Goal: Information Seeking & Learning: Learn about a topic

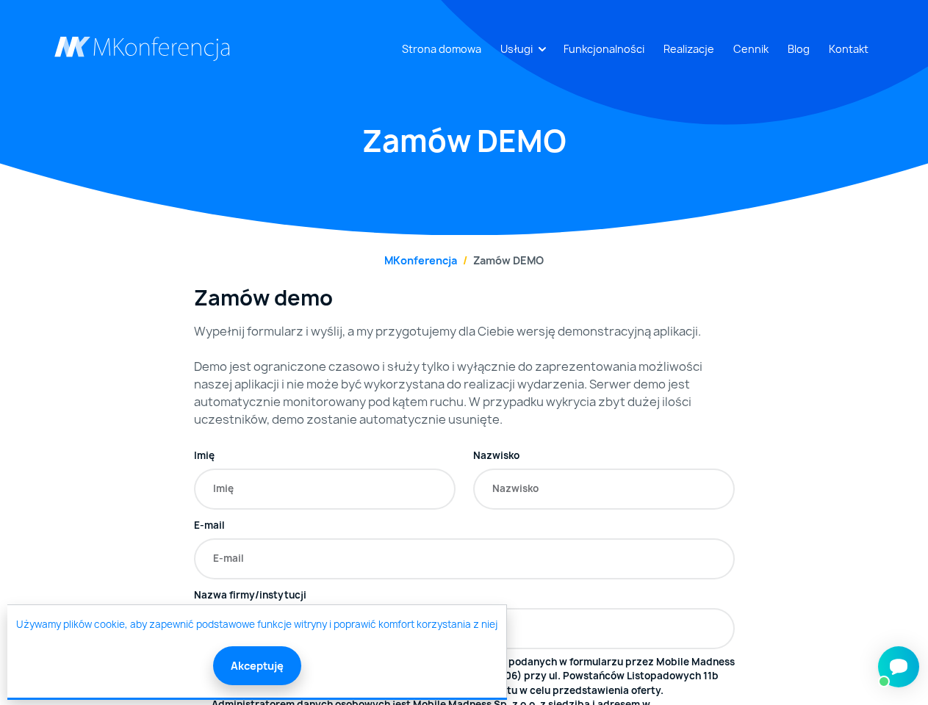
click at [519, 48] on link "Usługi" at bounding box center [516, 48] width 44 height 27
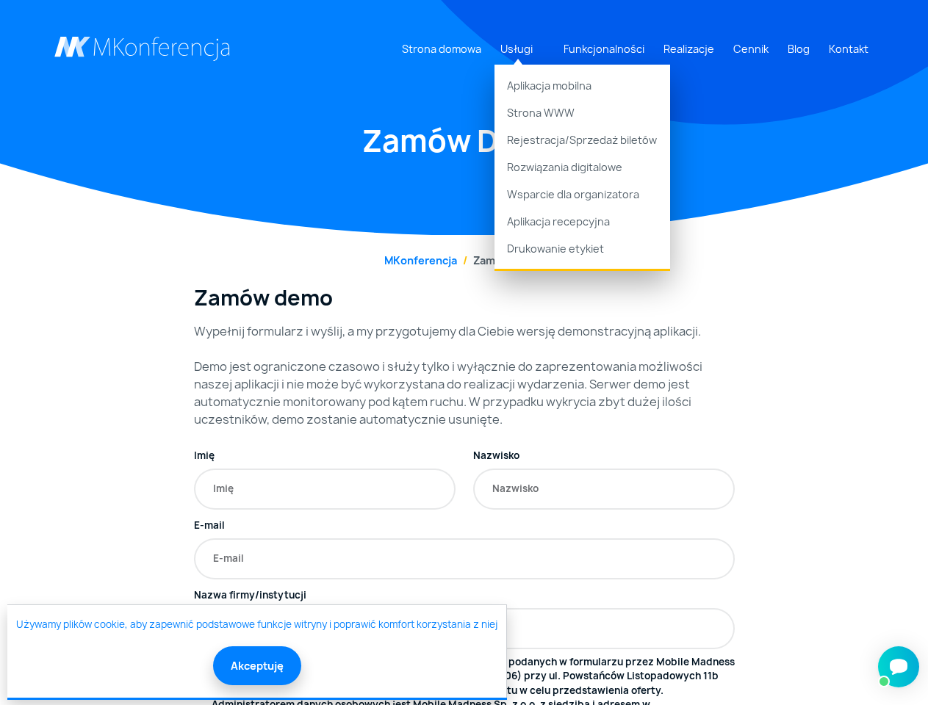
click at [256, 665] on button "Akceptuję" at bounding box center [257, 665] width 88 height 39
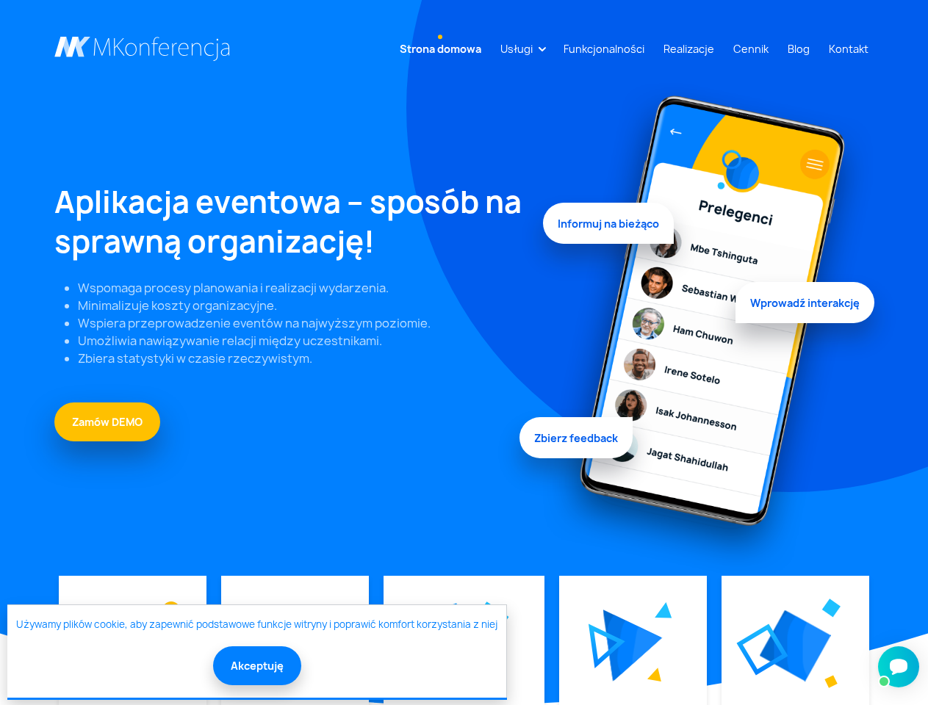
click at [519, 48] on link "Usługi" at bounding box center [516, 48] width 44 height 27
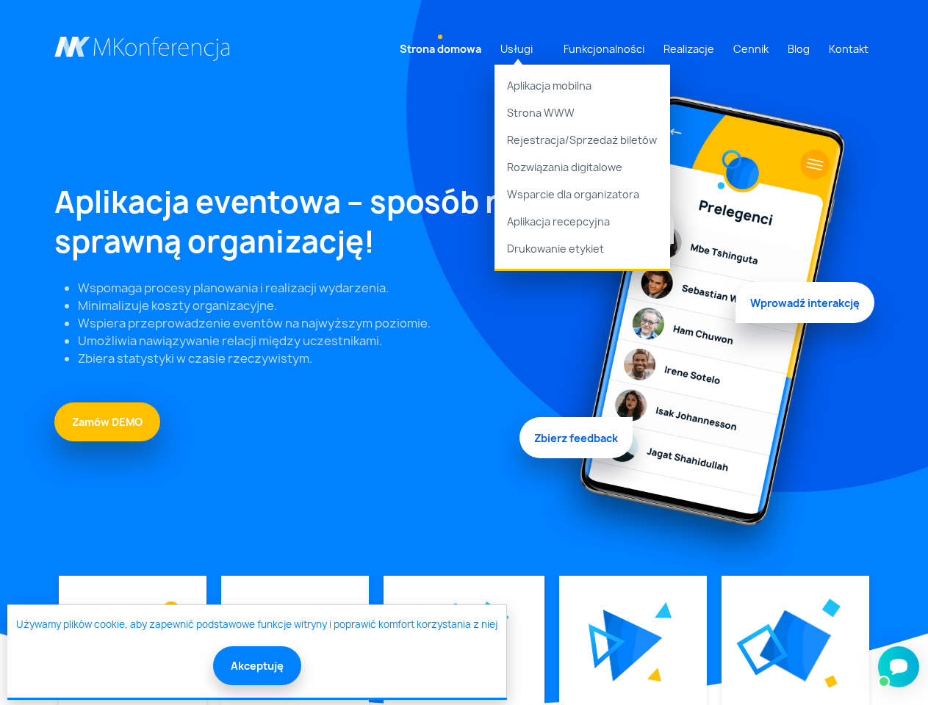
click at [632, 646] on img at bounding box center [632, 646] width 59 height 72
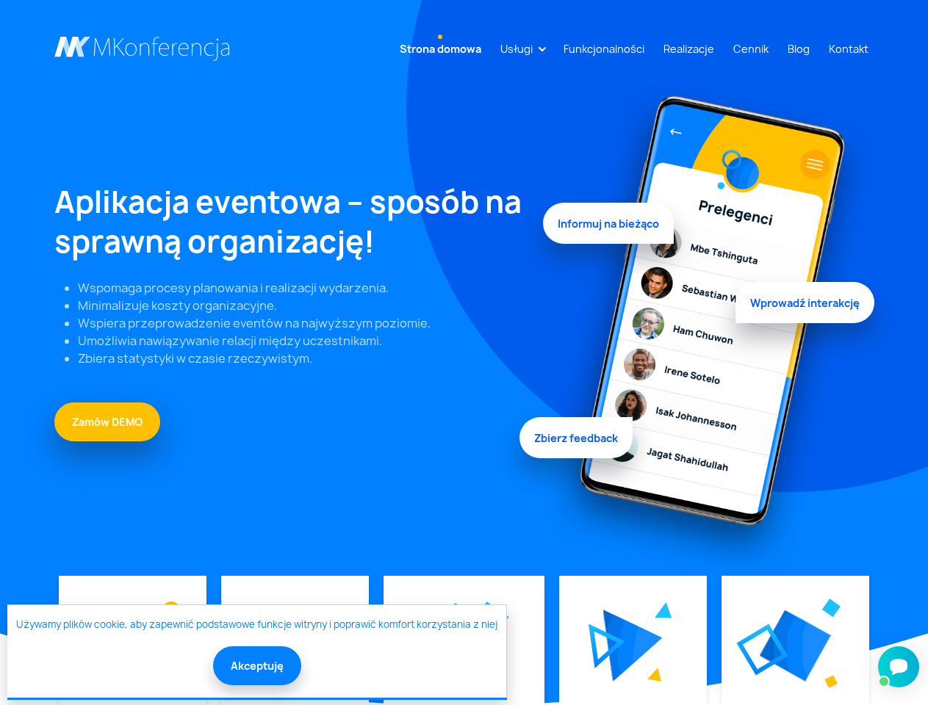
click at [794, 646] on img at bounding box center [795, 645] width 71 height 71
click at [256, 665] on button "Akceptuję" at bounding box center [257, 665] width 88 height 39
